Goal: Find specific page/section: Find specific page/section

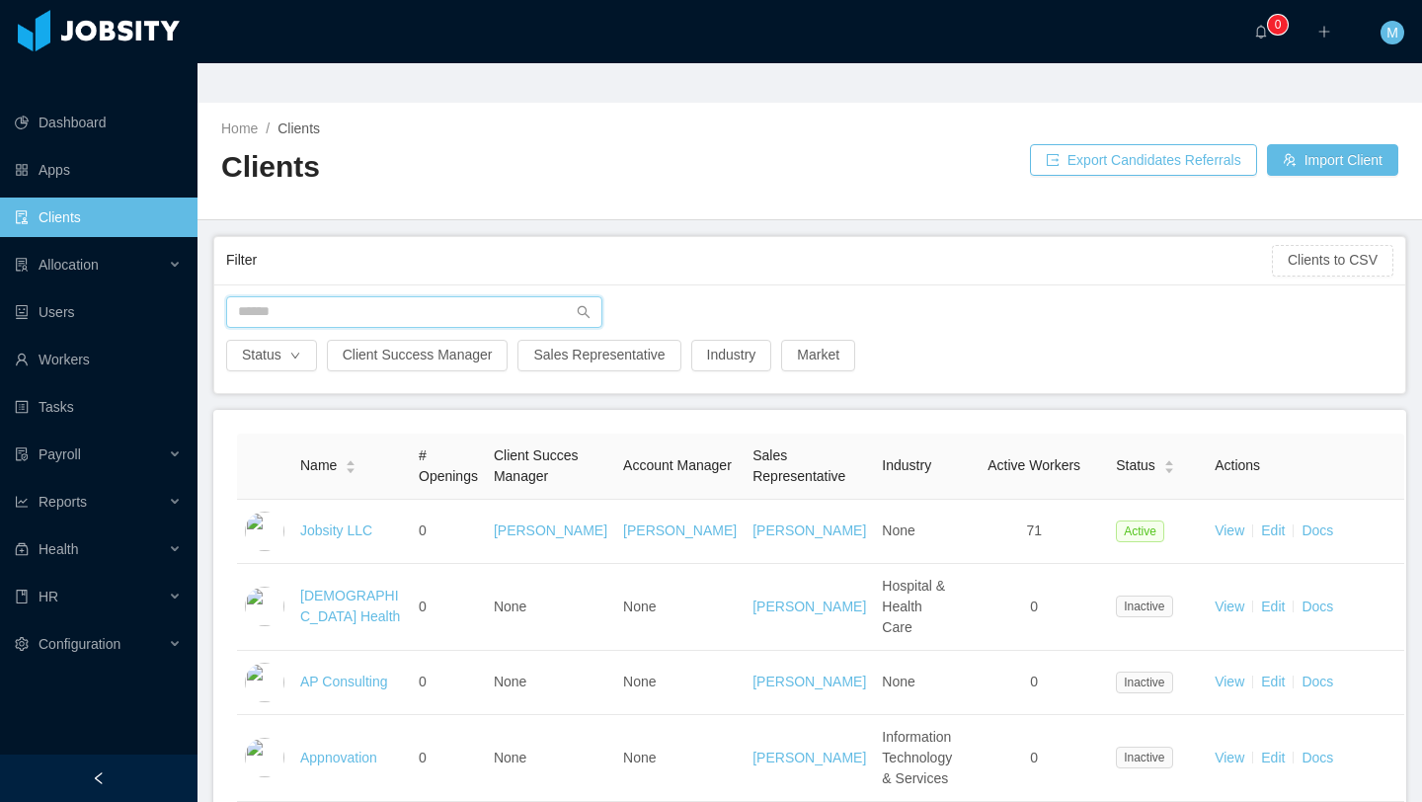
click at [329, 296] on input "text" at bounding box center [414, 312] width 376 height 32
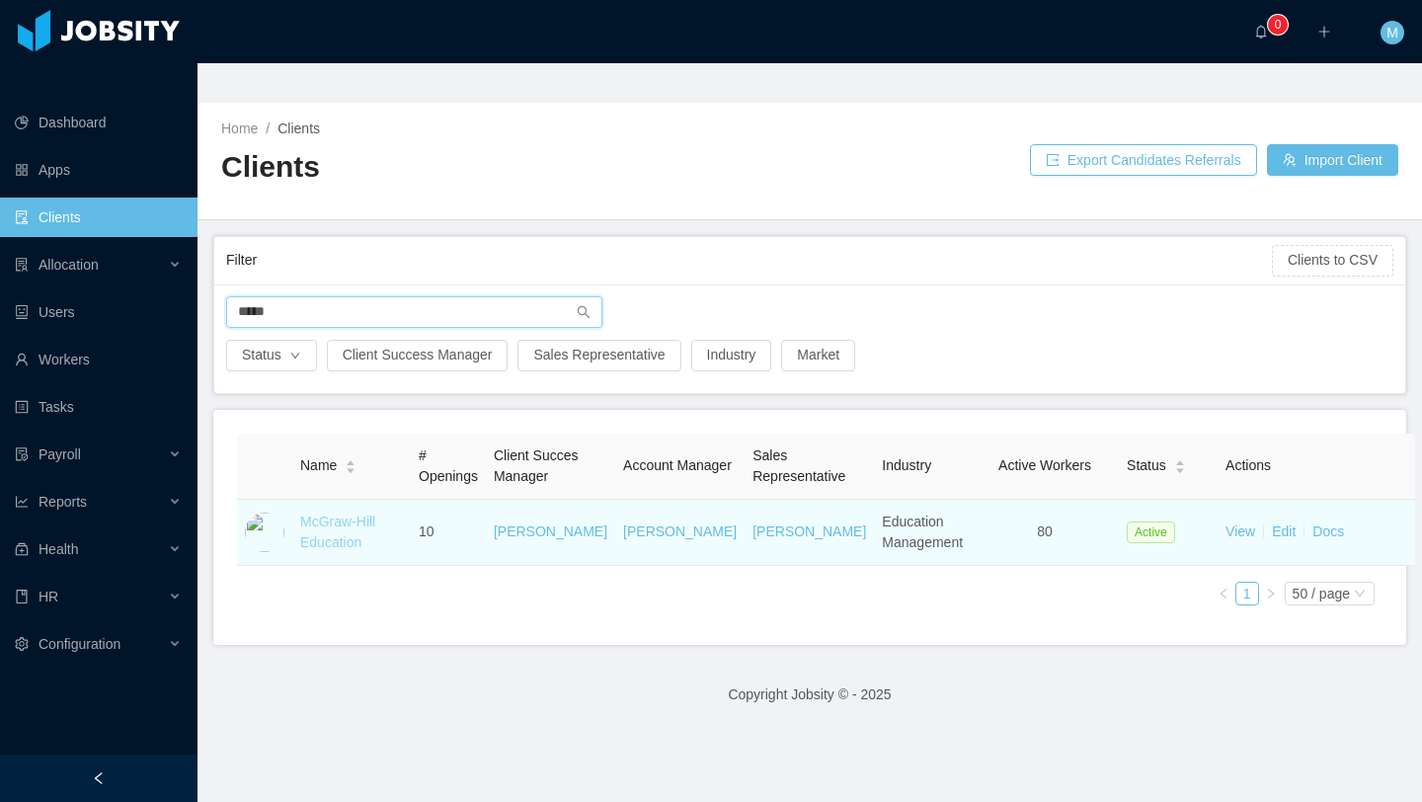
type input "*****"
click at [324, 513] on link "McGraw-Hill Education" at bounding box center [337, 531] width 75 height 37
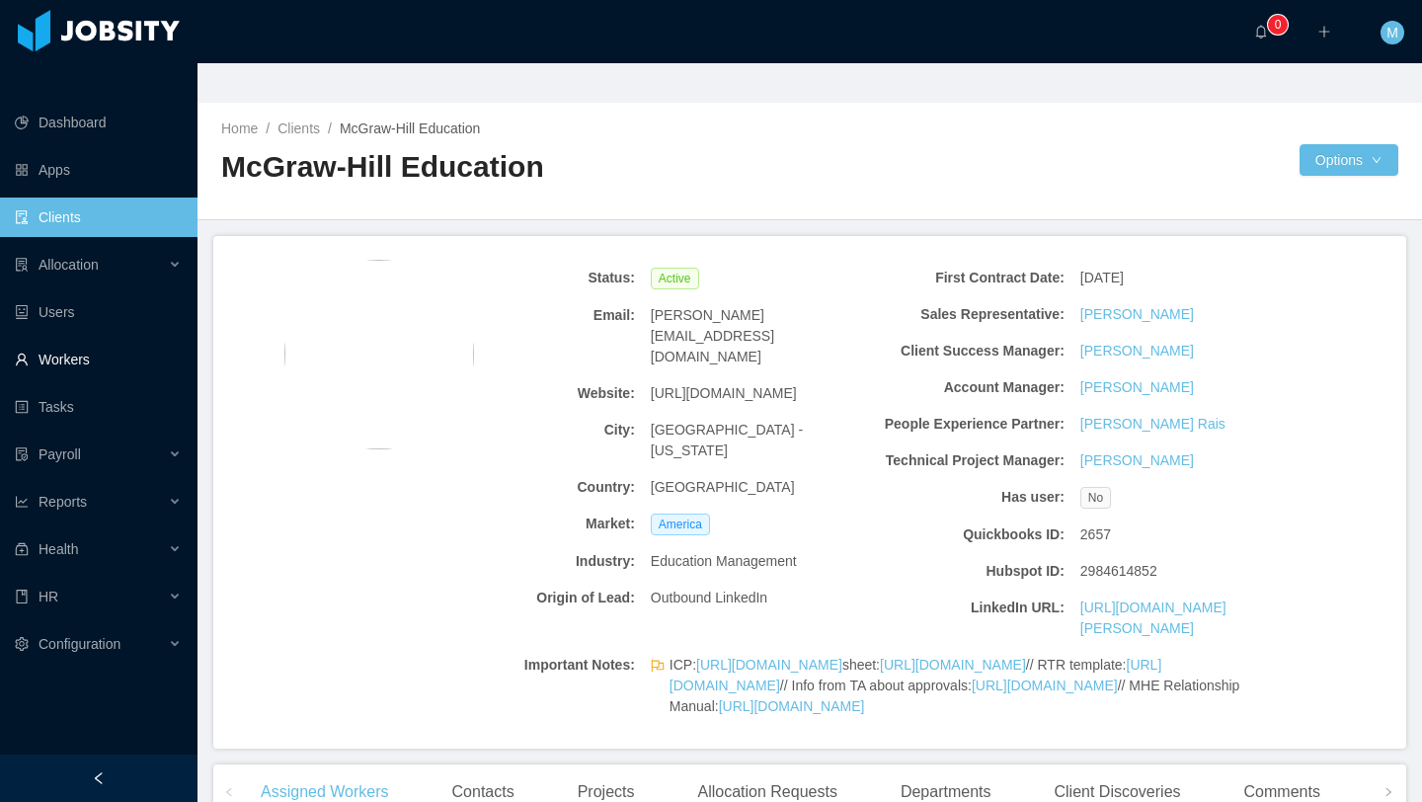
click at [76, 340] on link "Workers" at bounding box center [98, 359] width 167 height 39
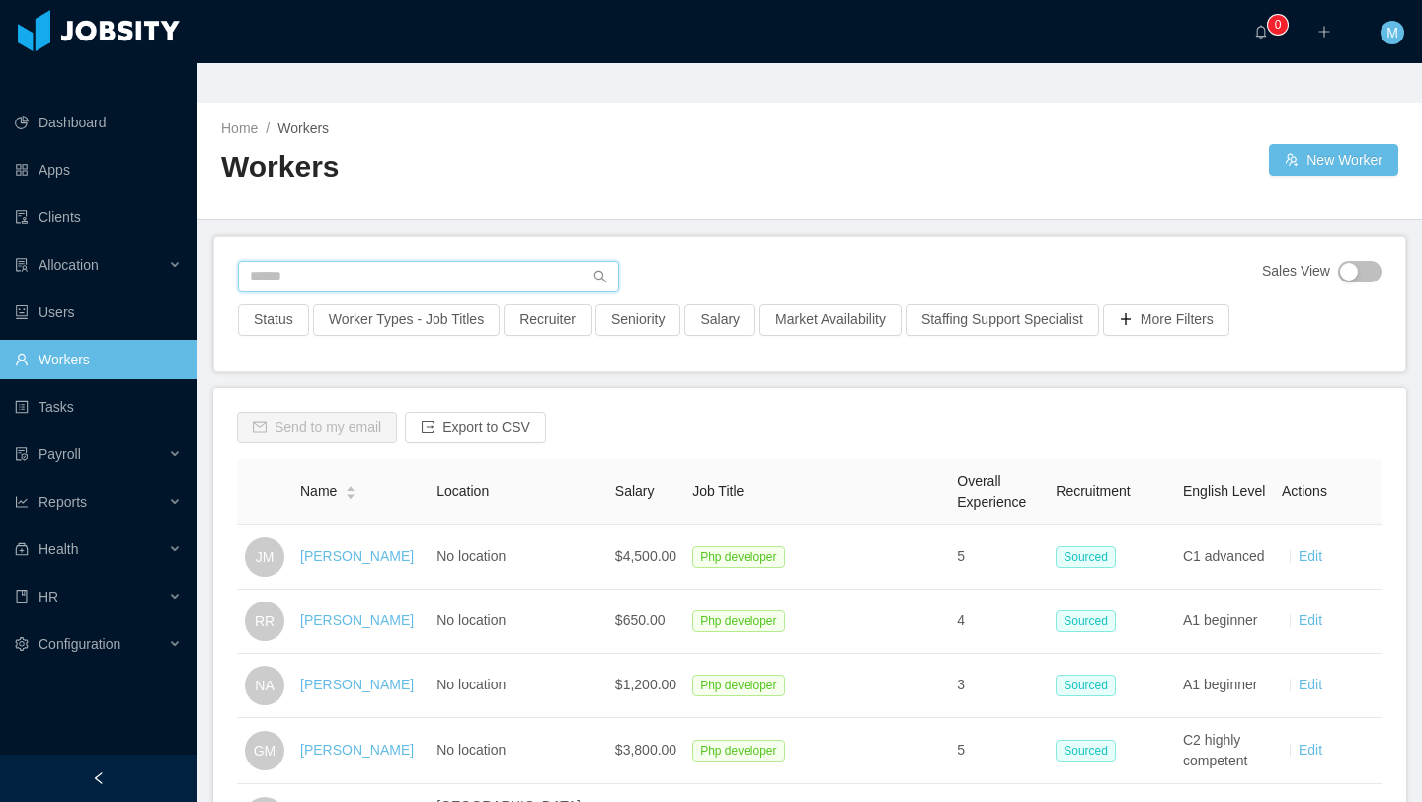
click at [376, 261] on input "text" at bounding box center [428, 277] width 381 height 32
type input "*"
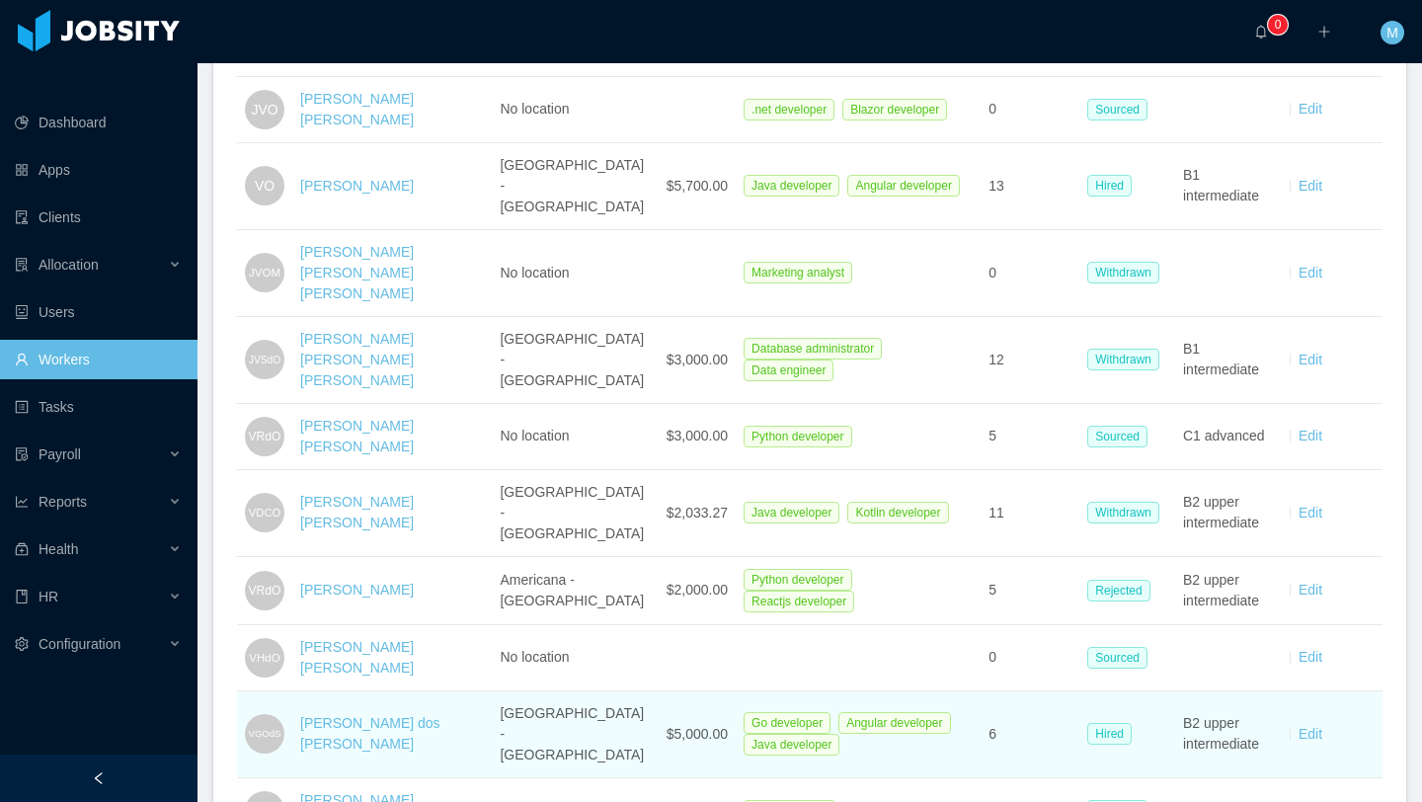
scroll to position [546, 0]
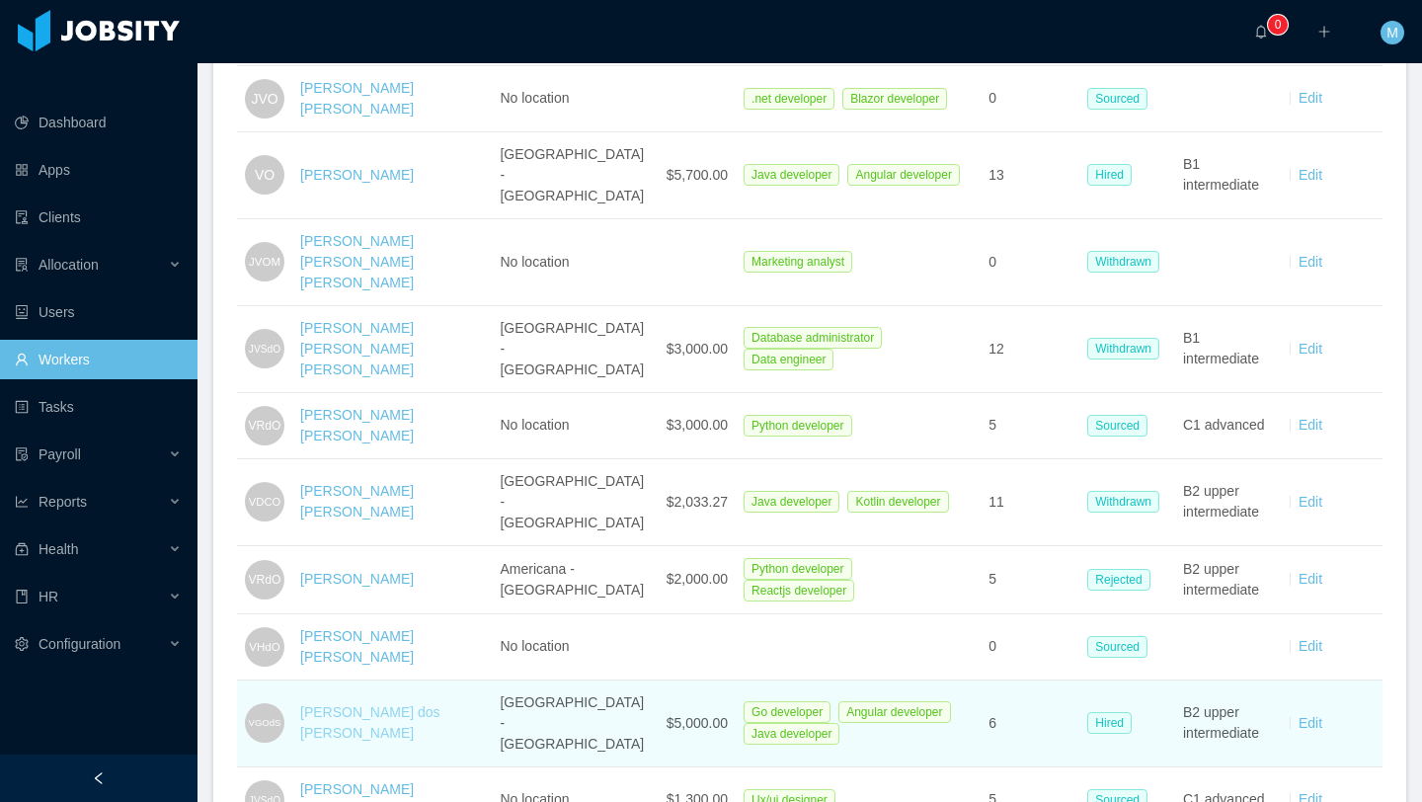
type input "**********"
click at [403, 704] on link "[PERSON_NAME] dos [PERSON_NAME]" at bounding box center [370, 722] width 140 height 37
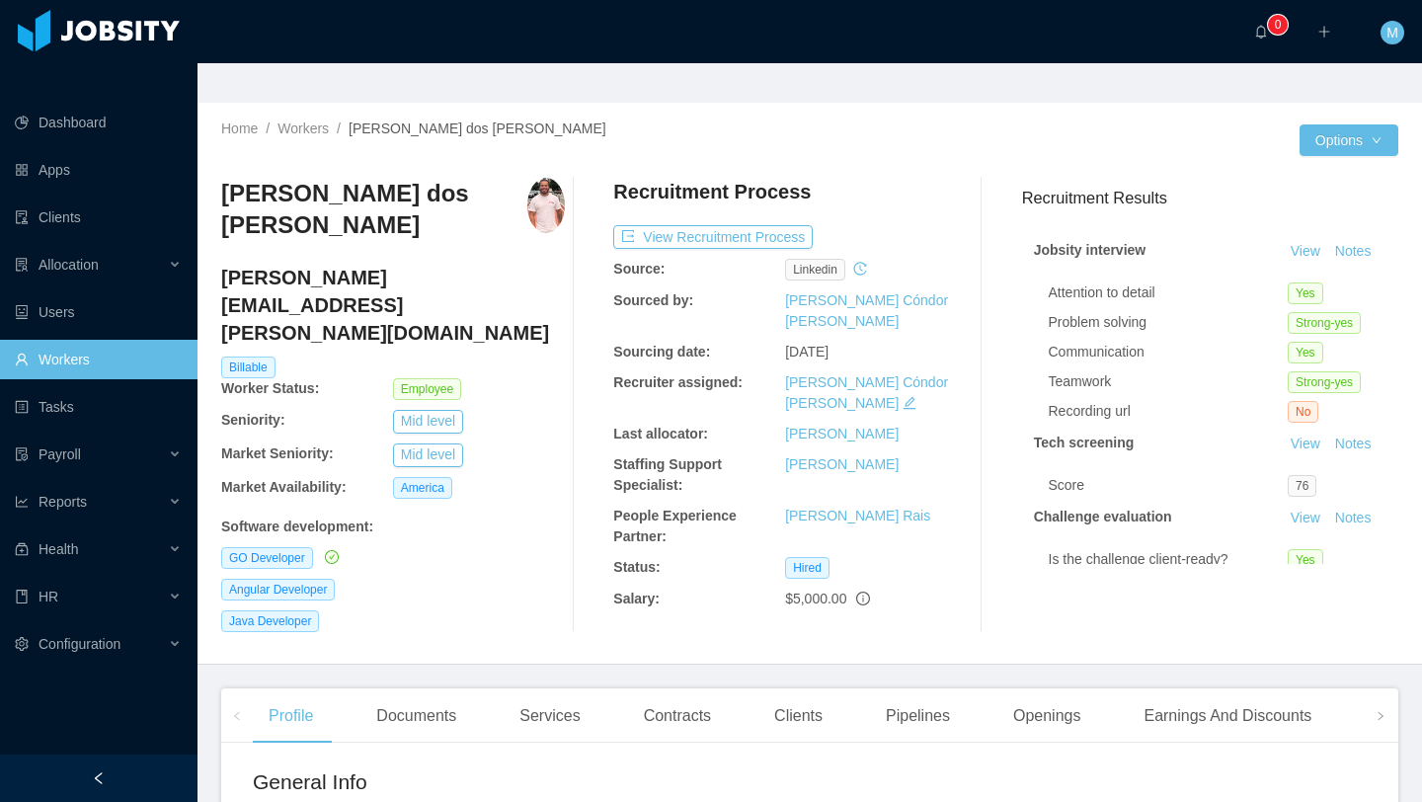
click at [98, 340] on link "Workers" at bounding box center [98, 359] width 167 height 39
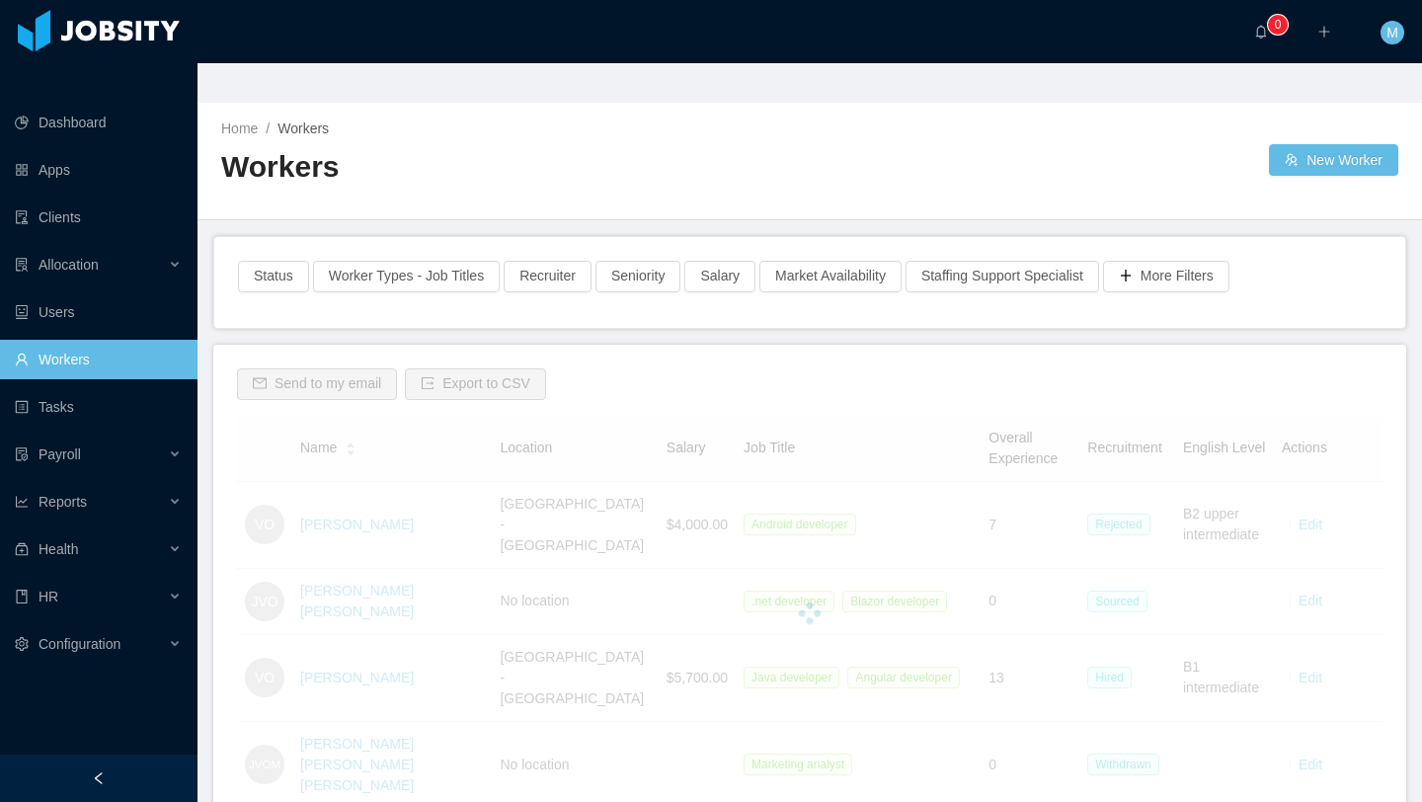
click at [98, 340] on link "Workers" at bounding box center [98, 359] width 167 height 39
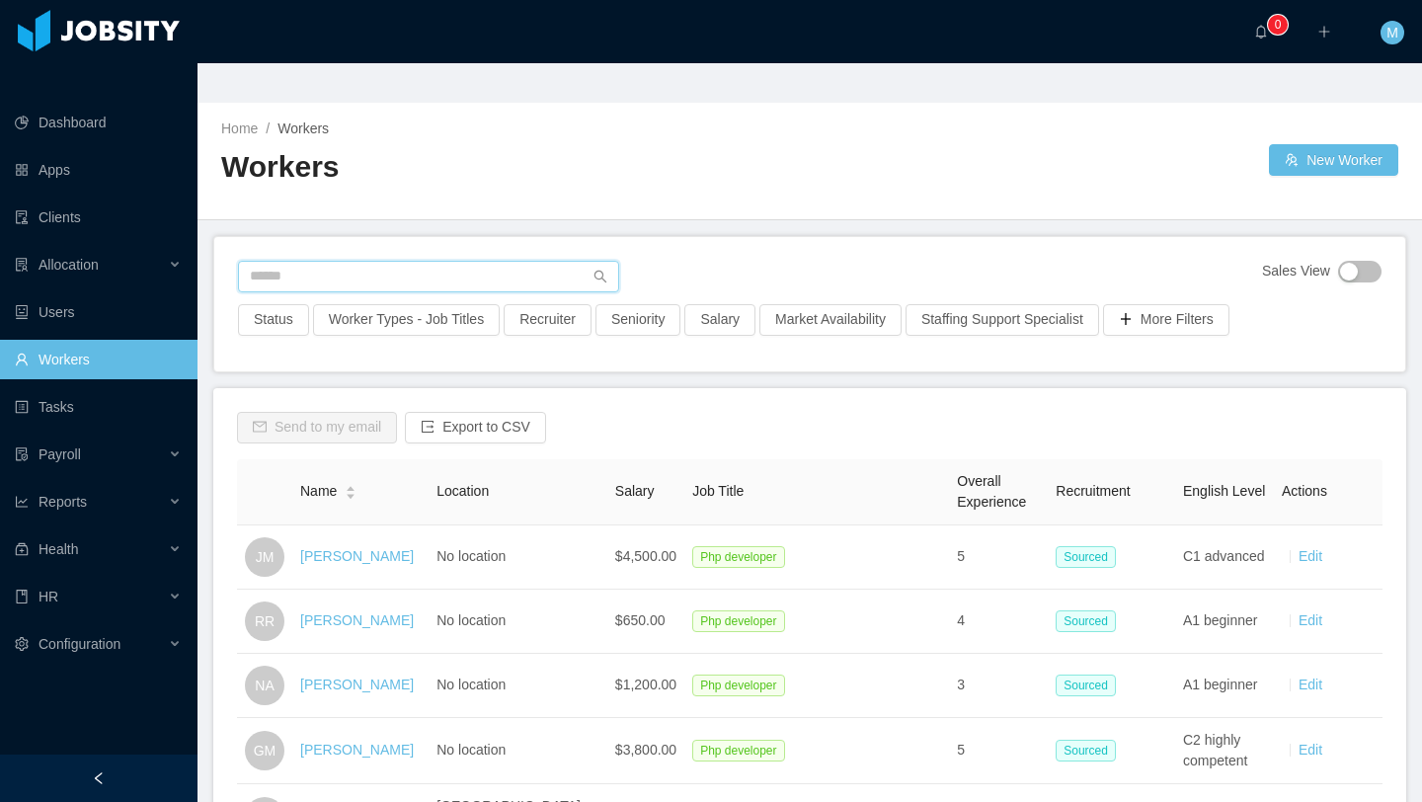
click at [338, 261] on input "text" at bounding box center [428, 277] width 381 height 32
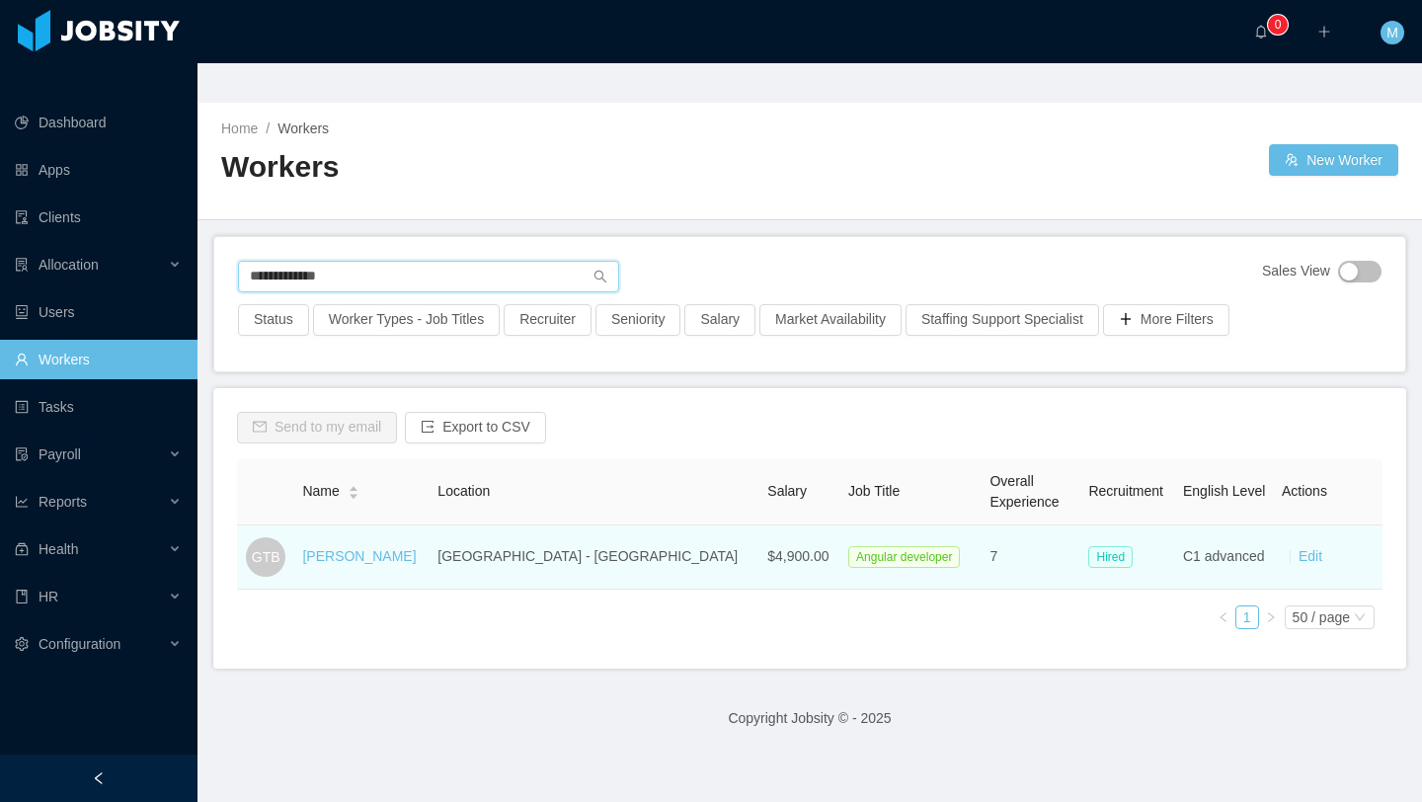
type input "**********"
click at [416, 546] on div "[PERSON_NAME]" at bounding box center [359, 556] width 114 height 21
click at [429, 531] on td "[PERSON_NAME]" at bounding box center [361, 557] width 135 height 64
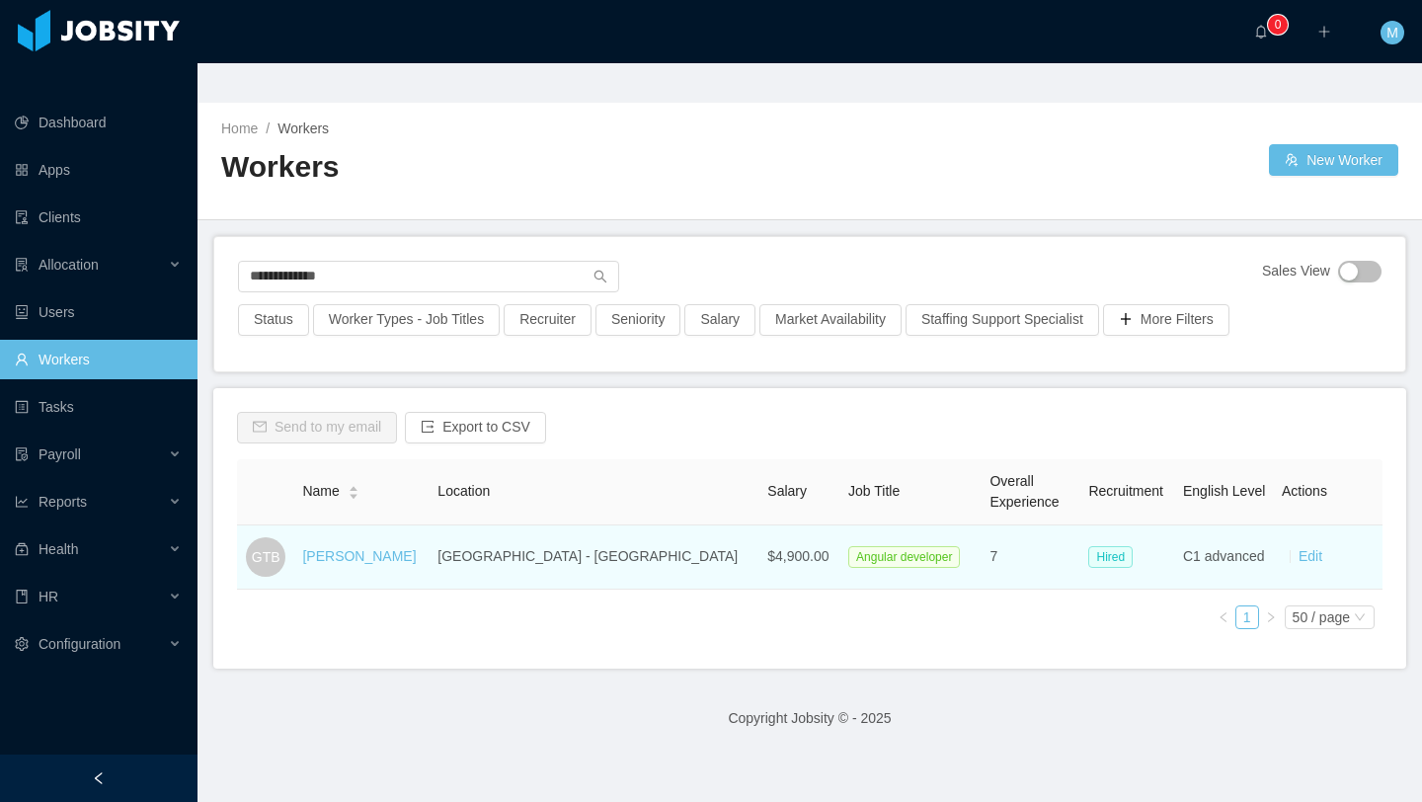
click at [365, 536] on td "[PERSON_NAME]" at bounding box center [361, 557] width 135 height 64
click at [369, 548] on link "[PERSON_NAME]" at bounding box center [359, 556] width 114 height 16
